Goal: Navigation & Orientation: Find specific page/section

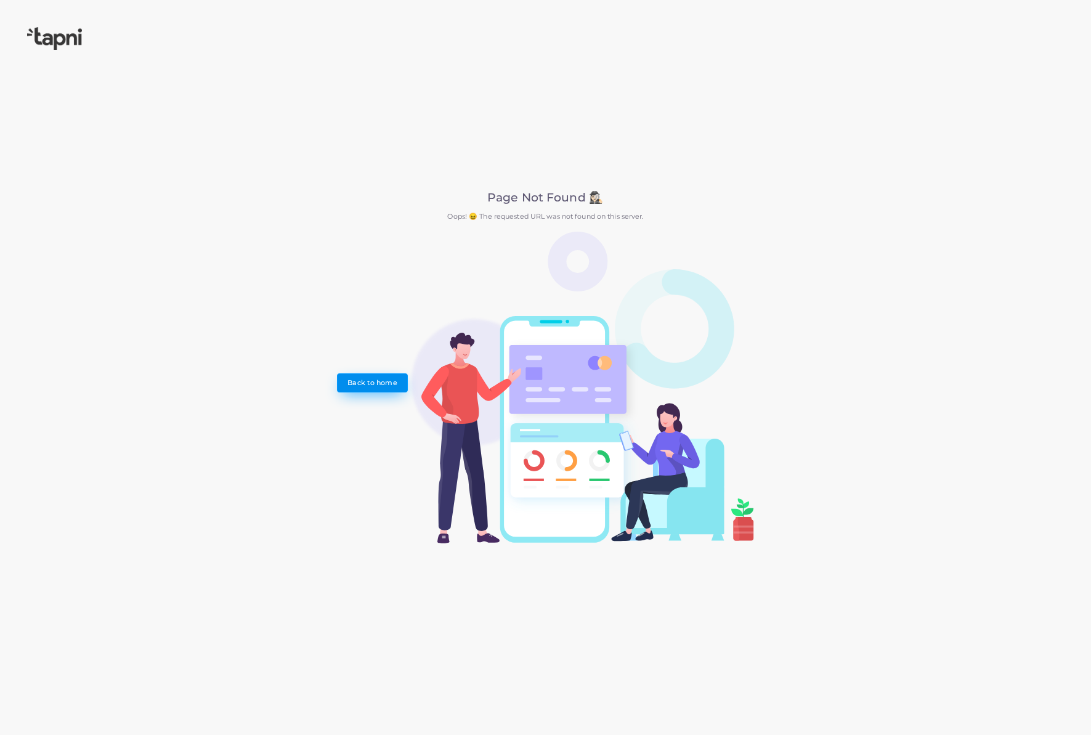
click at [372, 375] on link "Back to home" at bounding box center [372, 382] width 71 height 18
click at [64, 41] on img at bounding box center [54, 38] width 55 height 23
